Goal: Use online tool/utility: Utilize a website feature to perform a specific function

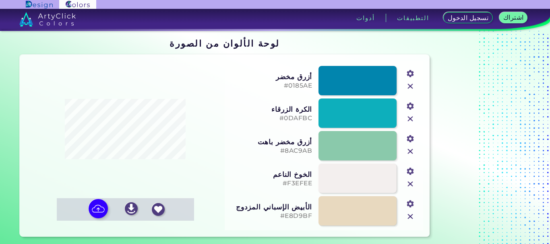
scroll to position [13, 0]
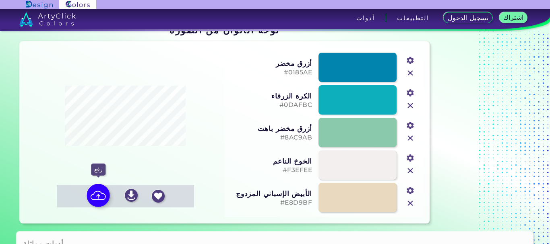
click at [98, 196] on img at bounding box center [98, 195] width 23 height 23
click at [0, 0] on input "file" at bounding box center [0, 0] width 0 height 0
type input "#1f2b4b"
type input "#b92e1f"
type input "#e1851f"
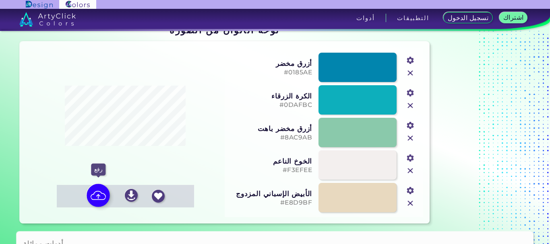
type input "#9ac672"
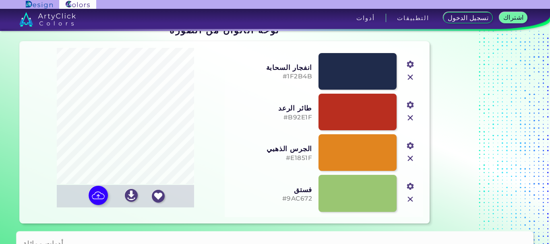
click at [409, 147] on input "#e1851f" at bounding box center [409, 145] width 10 height 10
click at [247, 156] on h5 "#E1851F" at bounding box center [271, 159] width 82 height 8
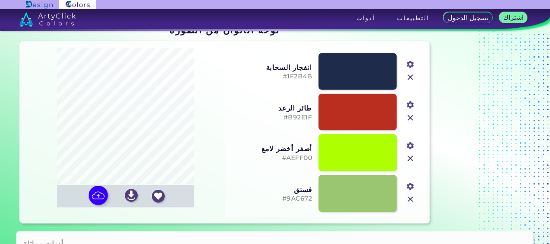
click at [409, 149] on input "#aeff00" at bounding box center [409, 145] width 10 height 10
click at [228, 140] on div "أصفر أخضر لامع #AEFF00 #aeff00" at bounding box center [324, 152] width 192 height 41
click at [411, 148] on input "#aeff00" at bounding box center [409, 145] width 10 height 10
click at [237, 134] on div "أصفر أخضر لامع #AEFF00 #bd0064" at bounding box center [324, 152] width 192 height 41
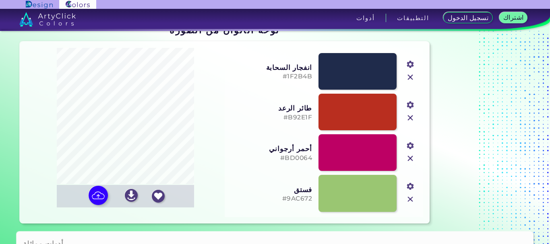
click at [412, 148] on input "#bd0064" at bounding box center [409, 145] width 10 height 10
type input "#fbd805"
click at [237, 139] on div "أحمر أرجواني #BD0064 #fbd805" at bounding box center [324, 152] width 192 height 41
